Goal: Navigation & Orientation: Find specific page/section

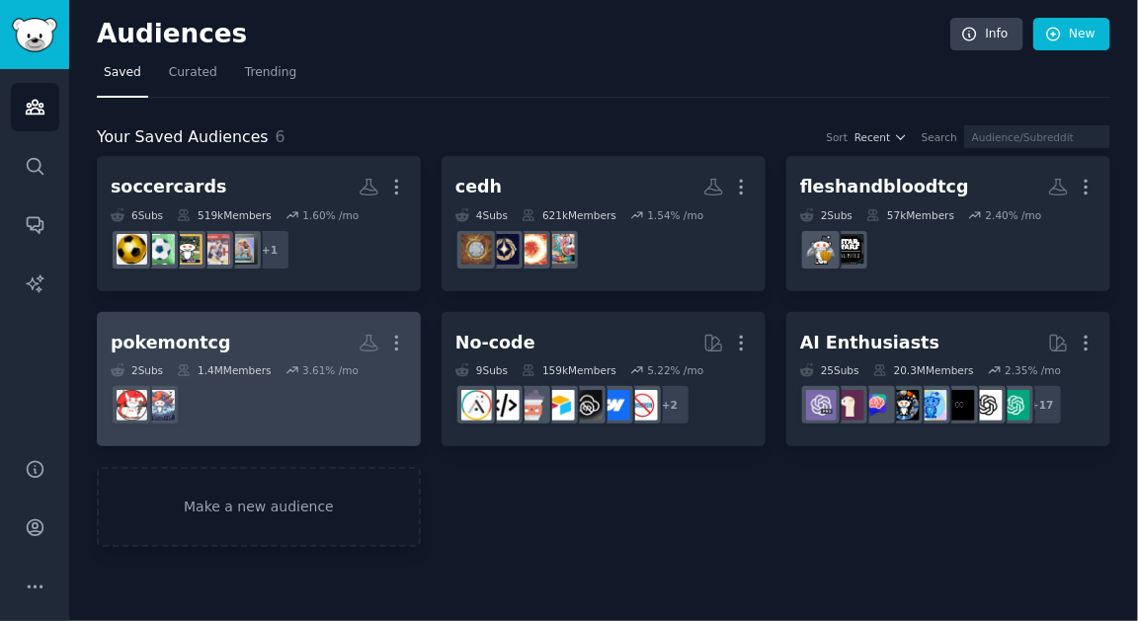
click at [287, 374] on icon at bounding box center [293, 371] width 14 height 14
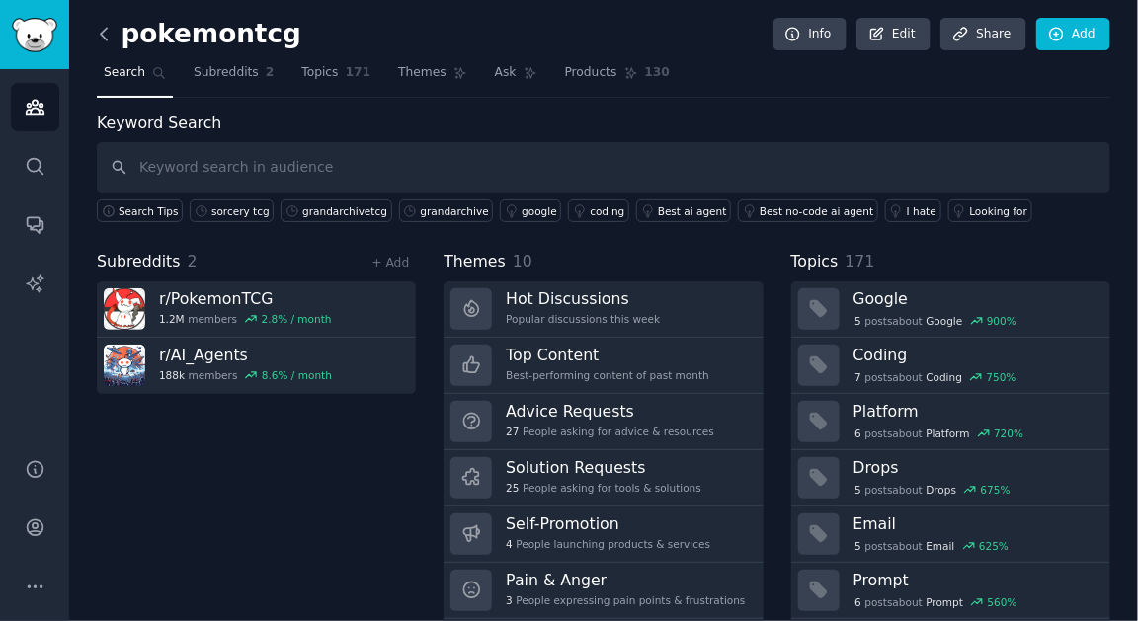
click at [103, 37] on icon at bounding box center [104, 34] width 6 height 12
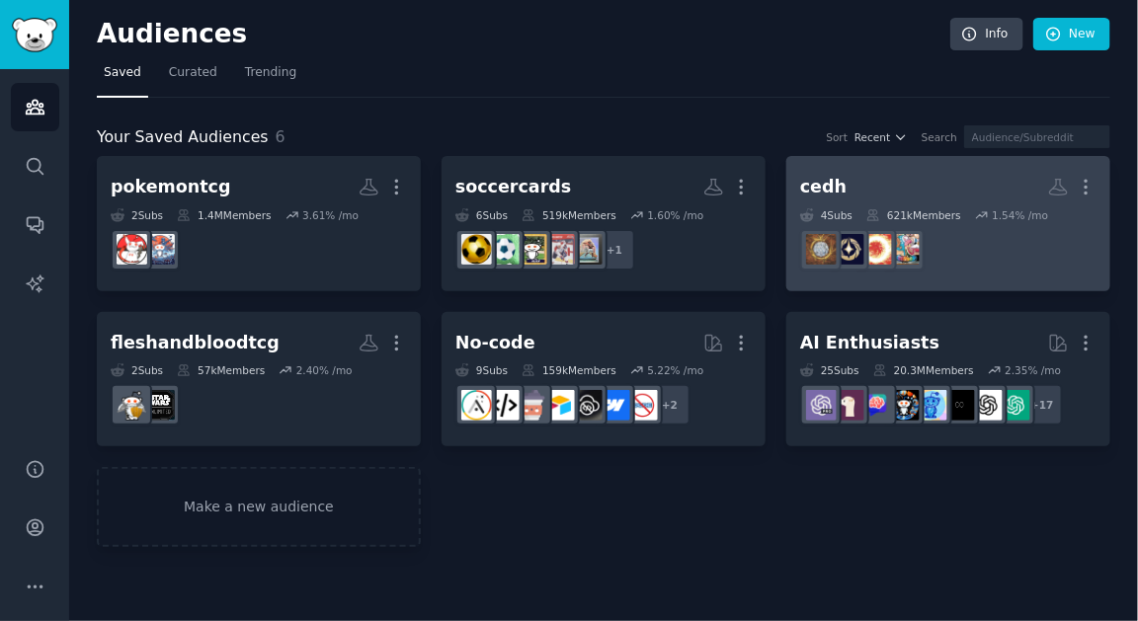
click at [977, 278] on link "cedh More 4 Sub s 621k Members 1.54 % /mo" at bounding box center [948, 223] width 324 height 135
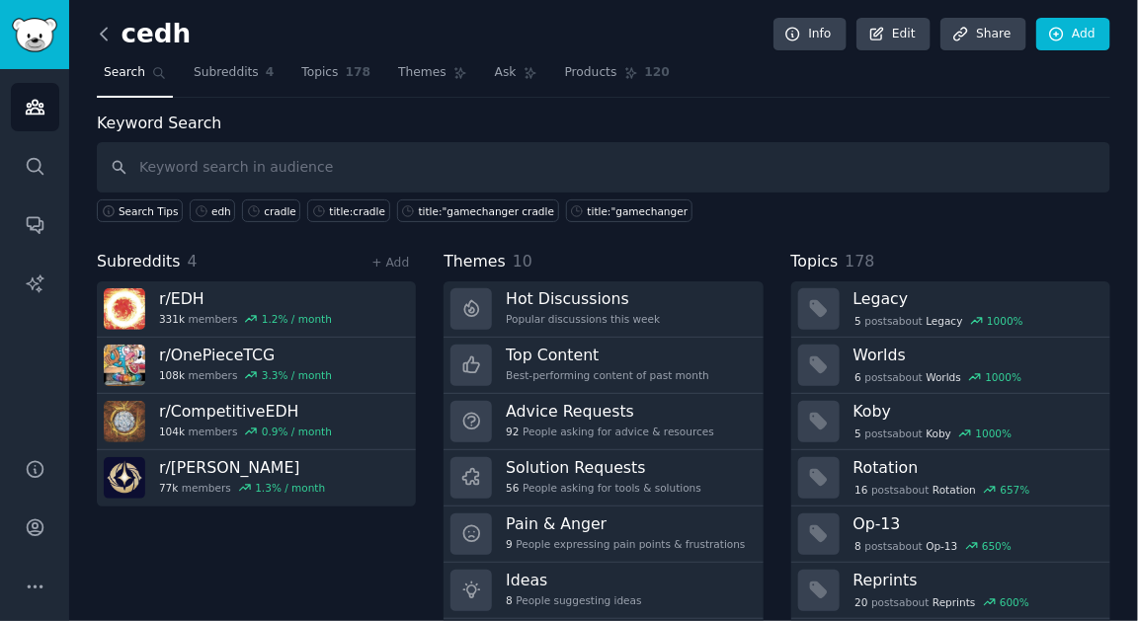
click at [104, 35] on icon at bounding box center [104, 34] width 21 height 21
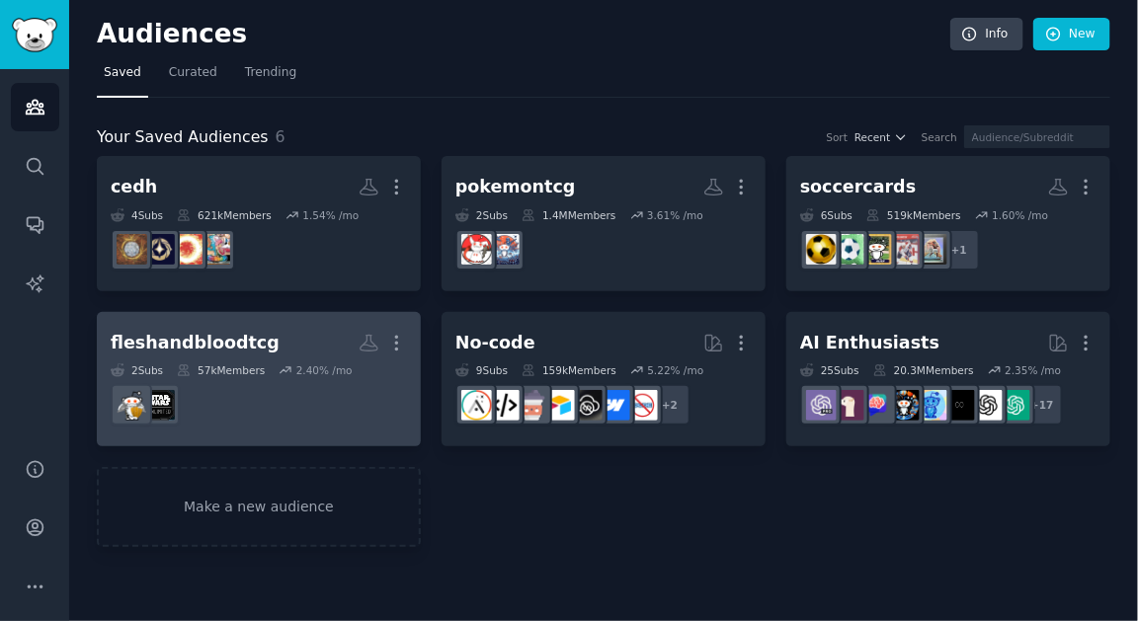
click at [146, 347] on div "fleshandbloodtcg" at bounding box center [195, 343] width 169 height 25
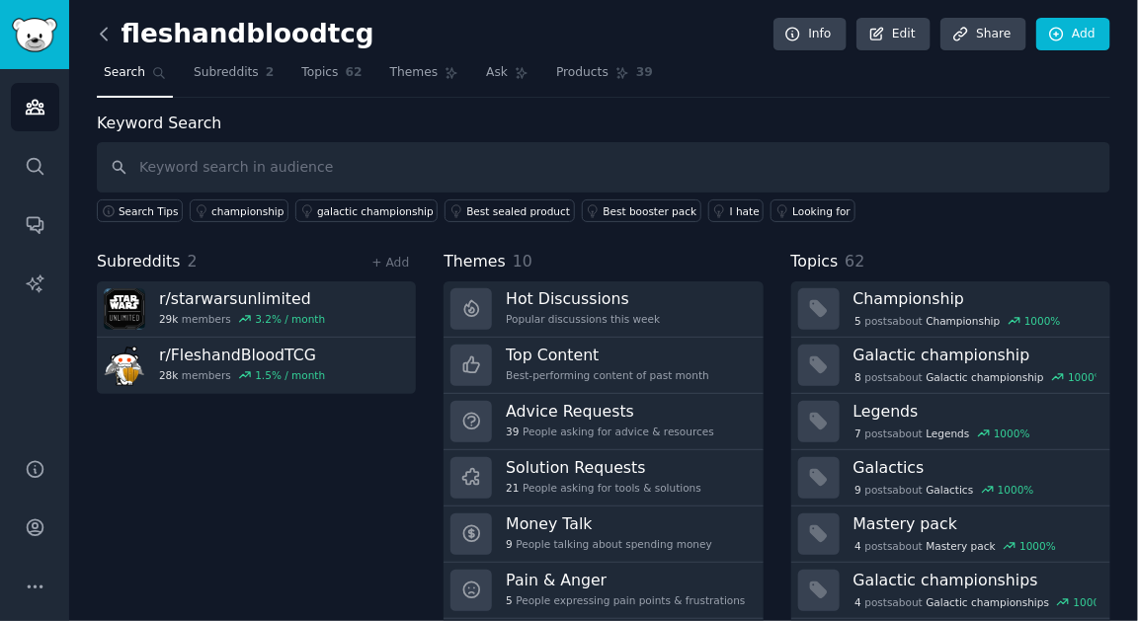
click at [100, 39] on icon at bounding box center [104, 34] width 21 height 21
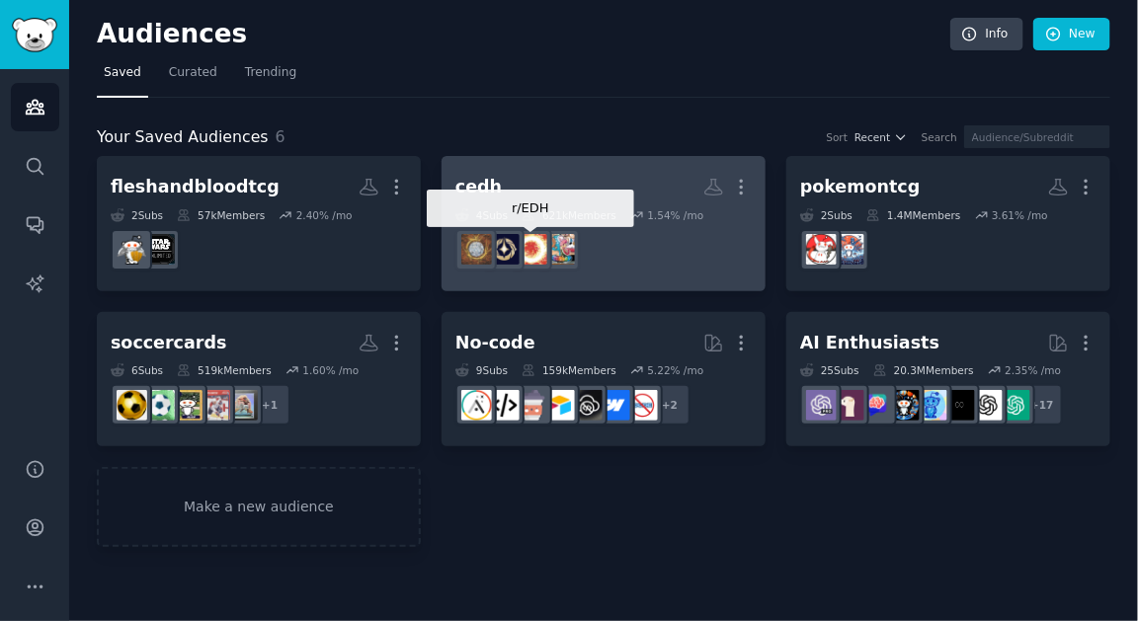
click at [539, 237] on img at bounding box center [532, 249] width 31 height 31
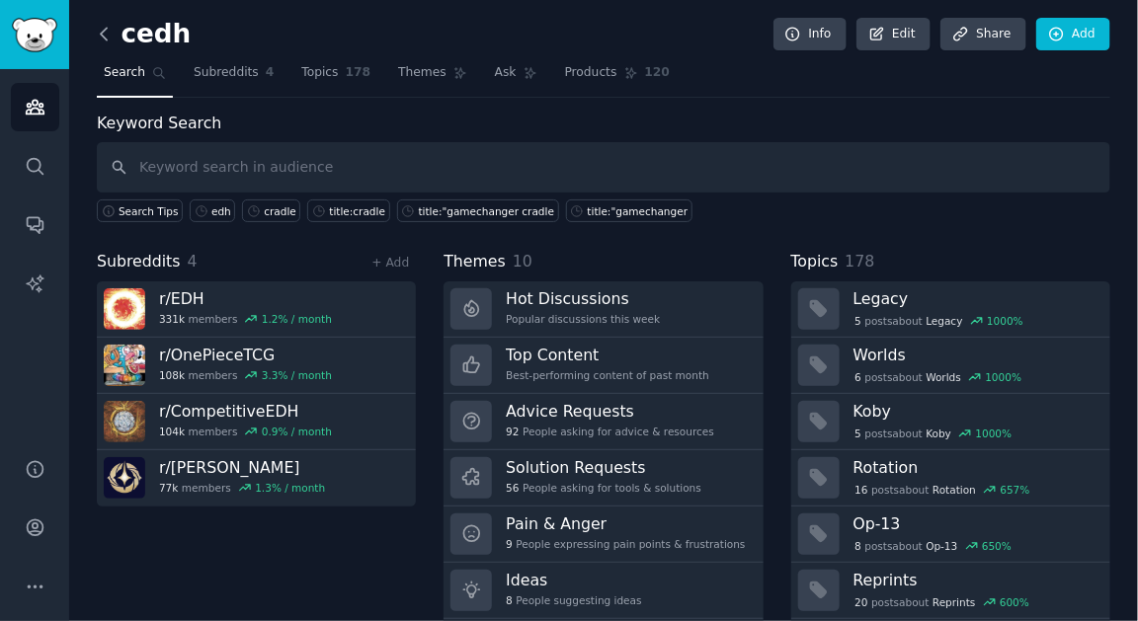
click at [106, 37] on icon at bounding box center [104, 34] width 21 height 21
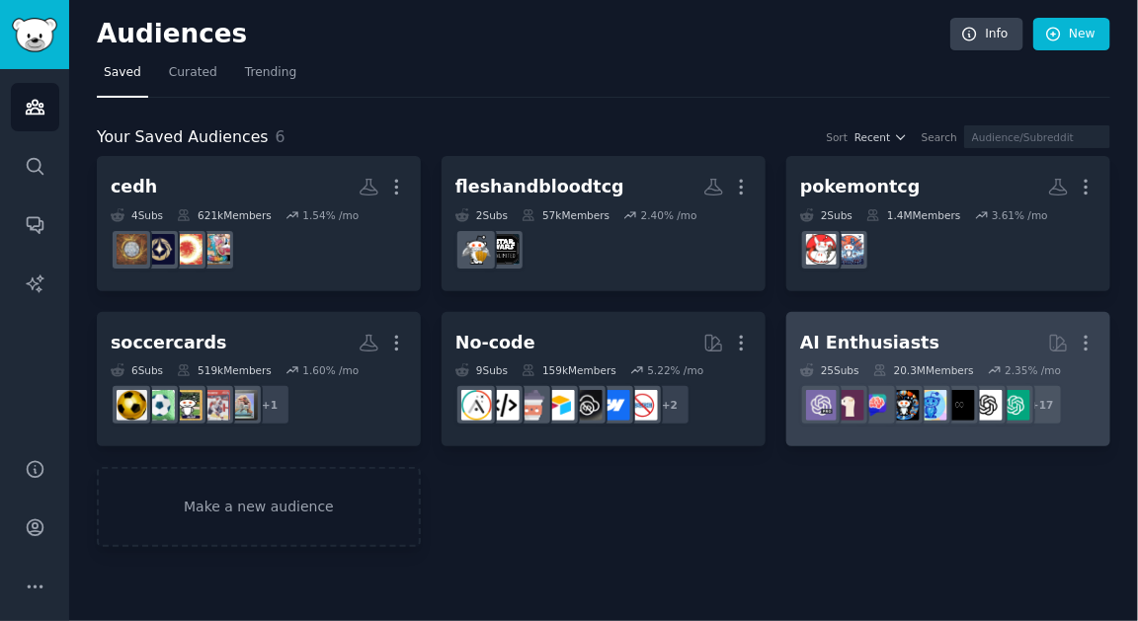
click at [994, 377] on dd "r/ChatGPT + 17" at bounding box center [948, 404] width 296 height 55
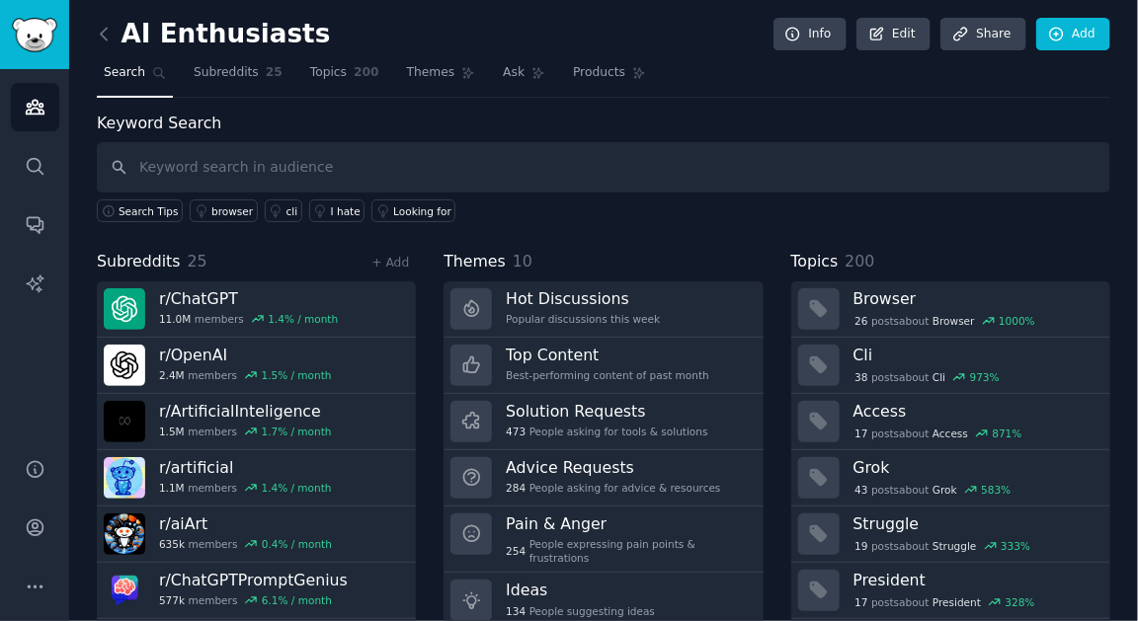
scroll to position [54, 0]
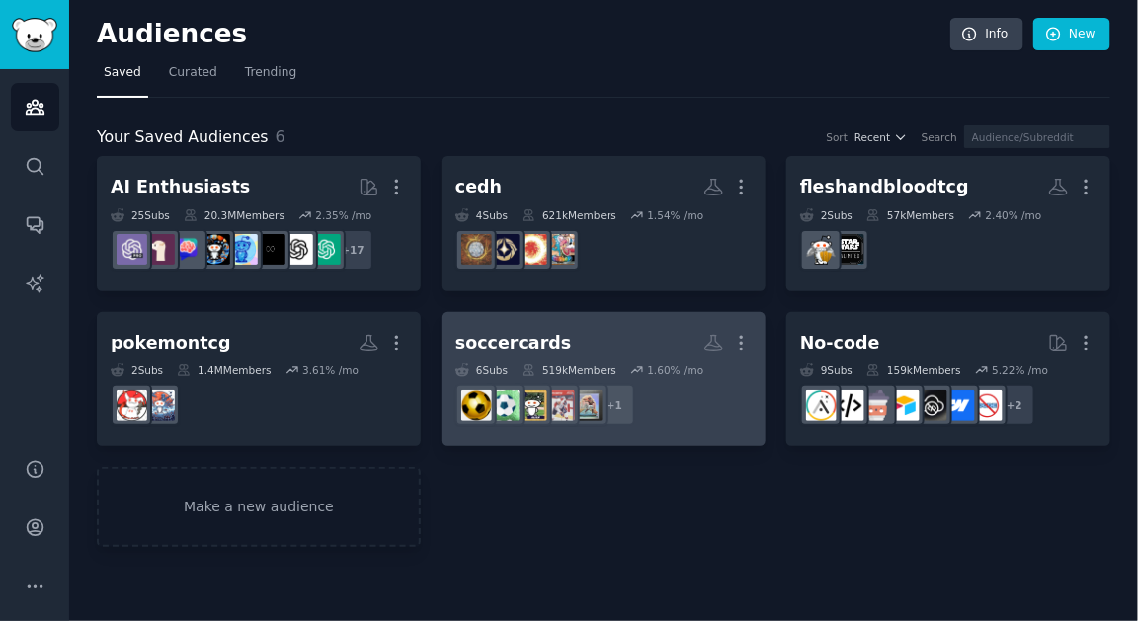
click at [630, 366] on icon at bounding box center [637, 371] width 14 height 14
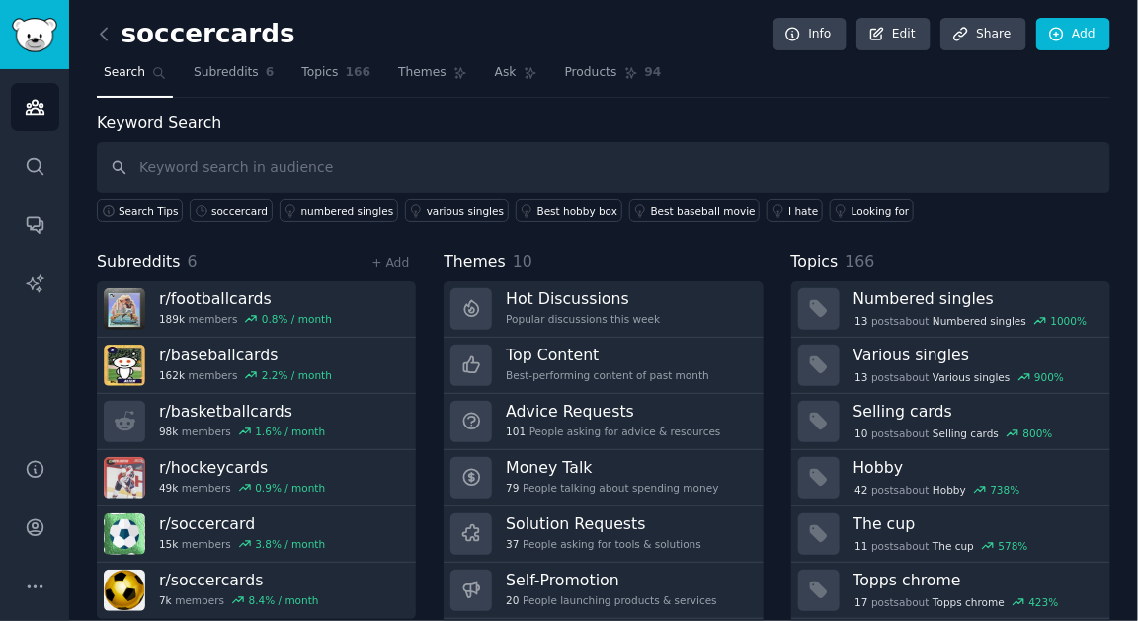
scroll to position [54, 0]
